Goal: Check status: Check status

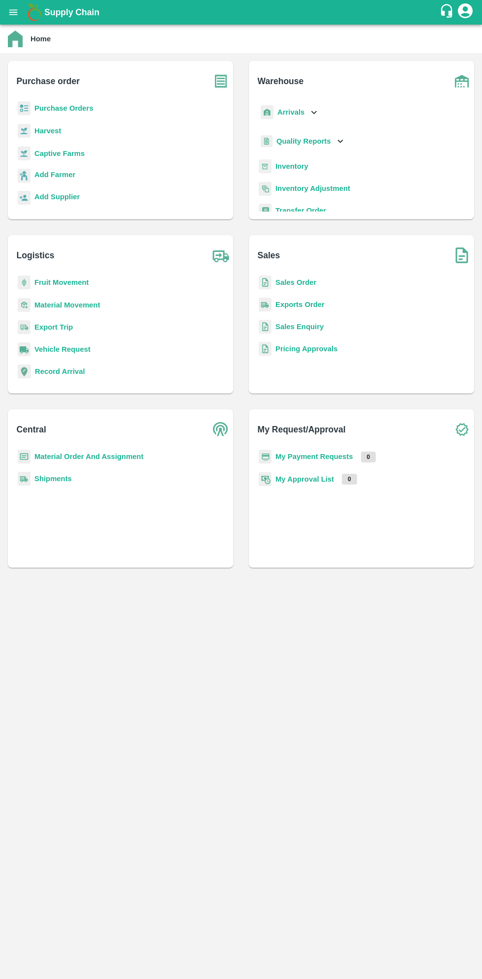
click at [16, 12] on icon "open drawer" at bounding box center [13, 11] width 8 height 5
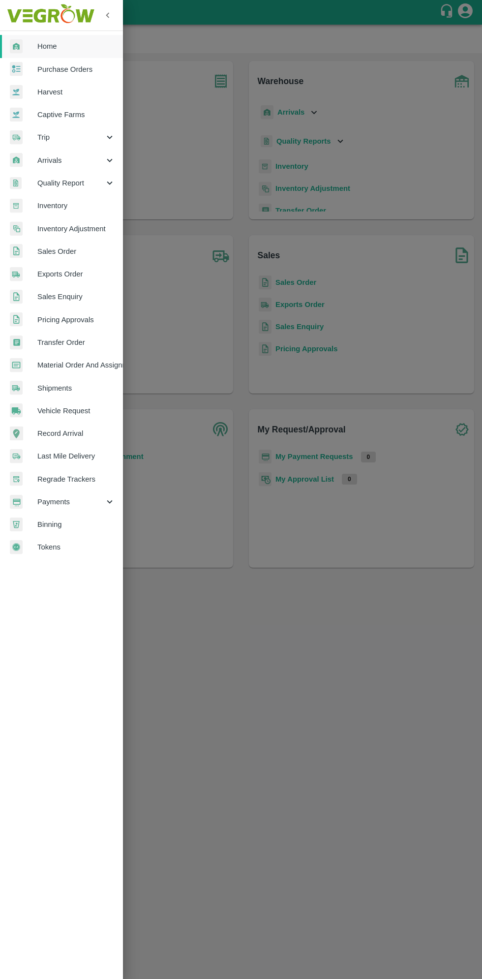
click at [56, 158] on span "Arrivals" at bounding box center [70, 160] width 67 height 11
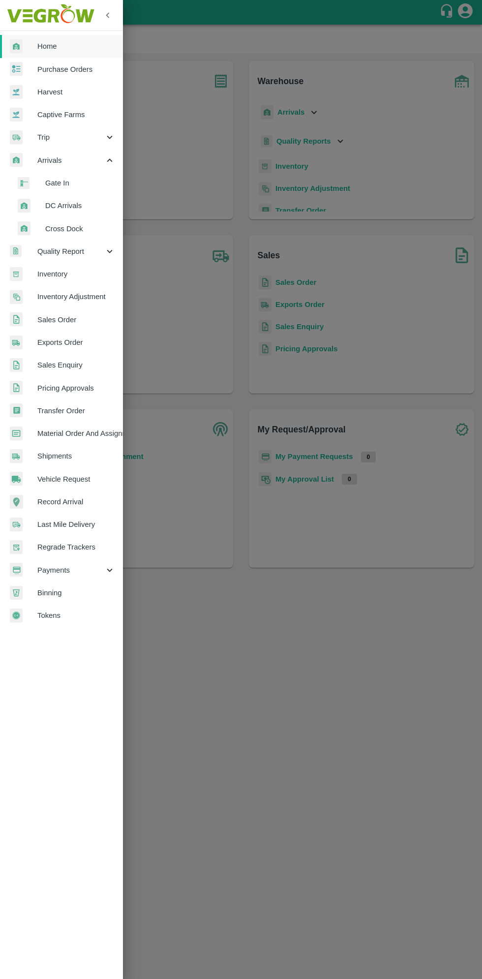
click at [79, 209] on span "DC Arrivals" at bounding box center [80, 205] width 70 height 11
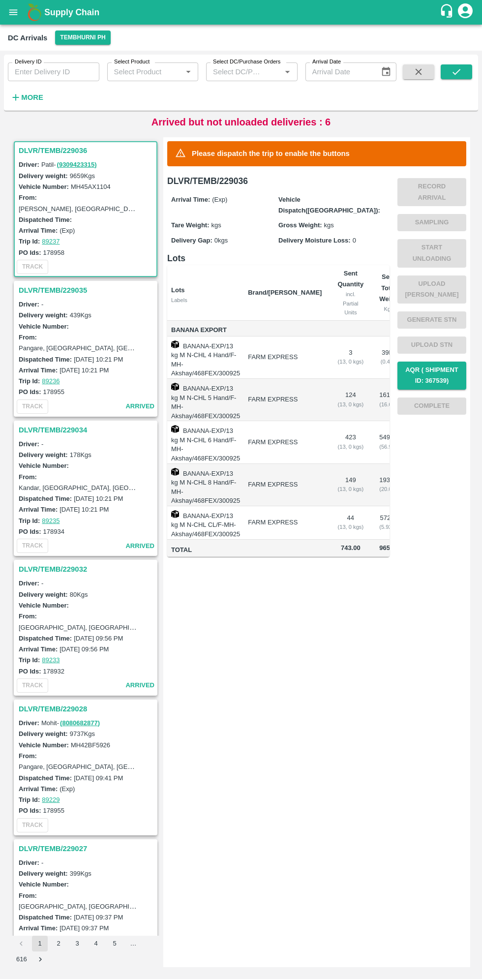
click at [52, 153] on h3 "DLVR/TEMB/229036" at bounding box center [87, 150] width 137 height 13
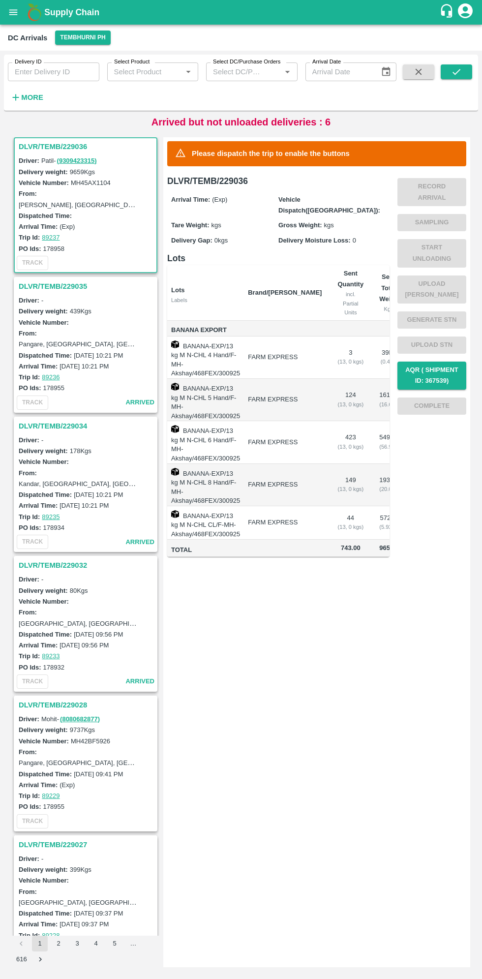
click at [59, 147] on h3 "DLVR/TEMB/229036" at bounding box center [87, 146] width 137 height 13
click at [51, 145] on h3 "DLVR/TEMB/229036" at bounding box center [87, 146] width 137 height 13
